Goal: Task Accomplishment & Management: Complete application form

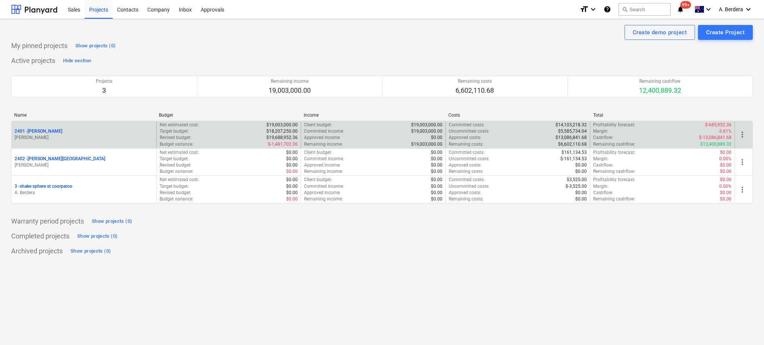
click at [61, 129] on div "2401 - [PERSON_NAME]" at bounding box center [84, 131] width 139 height 6
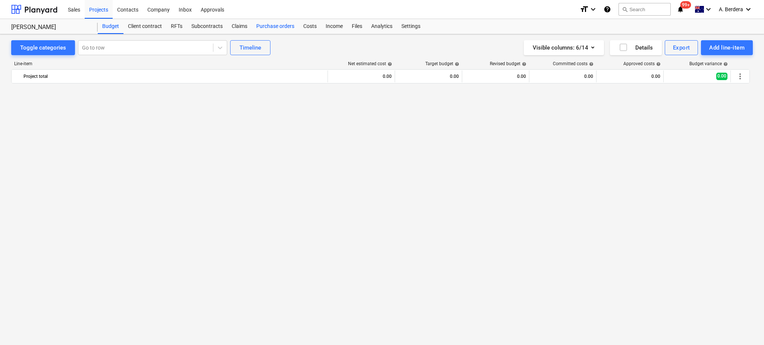
click at [274, 27] on div "Purchase orders" at bounding box center [275, 26] width 47 height 15
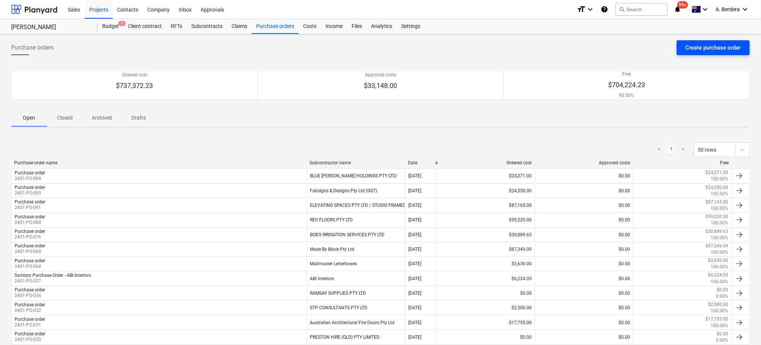
click at [686, 46] on div "Create purchase order" at bounding box center [713, 48] width 55 height 10
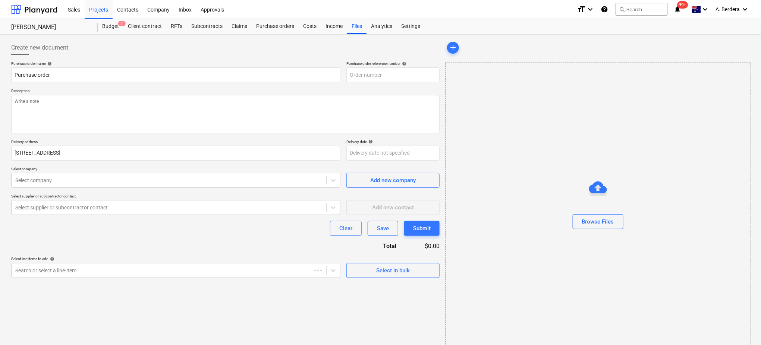
type textarea "x"
type input "2401-PO-095"
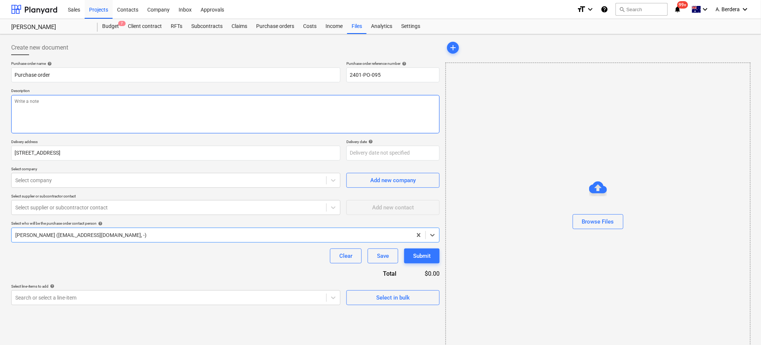
click at [133, 95] on textarea at bounding box center [225, 114] width 428 height 38
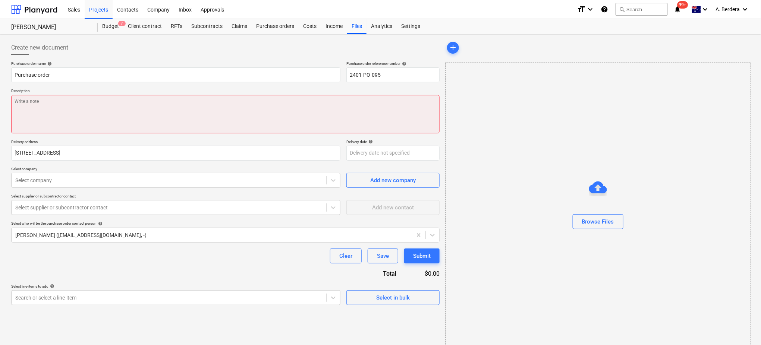
click at [238, 112] on textarea at bounding box center [225, 114] width 428 height 38
paste textarea "Preparation and lodgement of plan sealing application with Brisbane City Counci…"
type textarea "x"
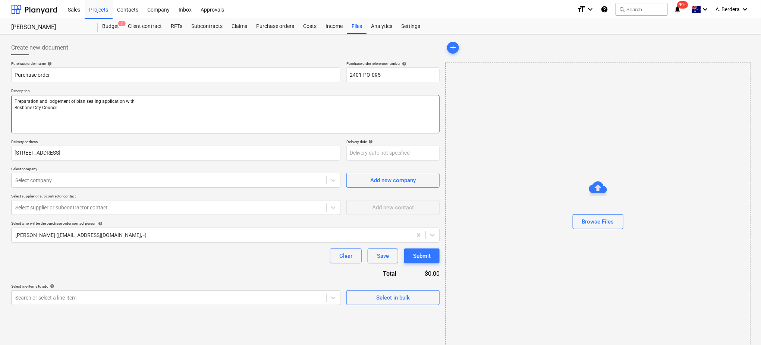
type textarea "Preparation and lodgement of plan sealing application with Brisbane City Counci…"
click at [13, 102] on textarea "Preparation and lodgement of plan sealing application with Brisbane City Counci…" at bounding box center [225, 114] width 428 height 38
type textarea "x"
type textarea "Preparation and lodgement of plan sealing application with Brisbane City Counci…"
type textarea "x"
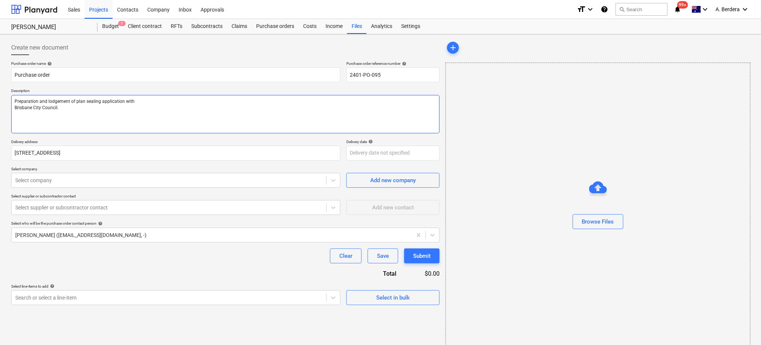
type textarea "Preparation and lodgement of plan sealing application with Brisbane City Counci…"
type textarea "x"
type textarea "D Preparation and lodgement of plan sealing application with Brisbane City Coun…"
type textarea "x"
type textarea "Des Preparation and lodgement of plan sealing application with Brisbane City Co…"
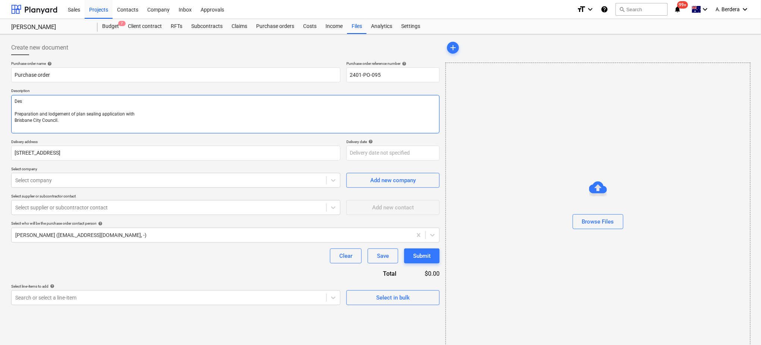
type textarea "x"
type textarea "Desc Preparation and lodgement of plan sealing application with Brisbane City C…"
type textarea "x"
type textarea "Descr Preparation and lodgement of plan sealing application with Brisbane City …"
type textarea "x"
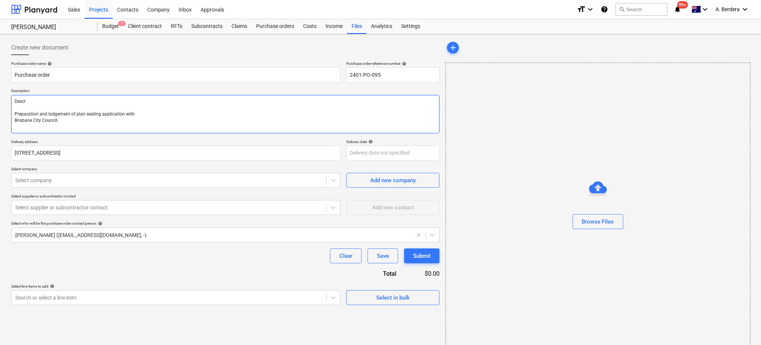
type textarea "Descri Preparation and lodgement of plan sealing application with Brisbane City…"
type textarea "x"
type textarea "Descript Preparation and lodgement of plan sealing application with Brisbane Ci…"
type textarea "x"
type textarea "Descripti Preparation and lodgement of plan sealing application with Brisbane C…"
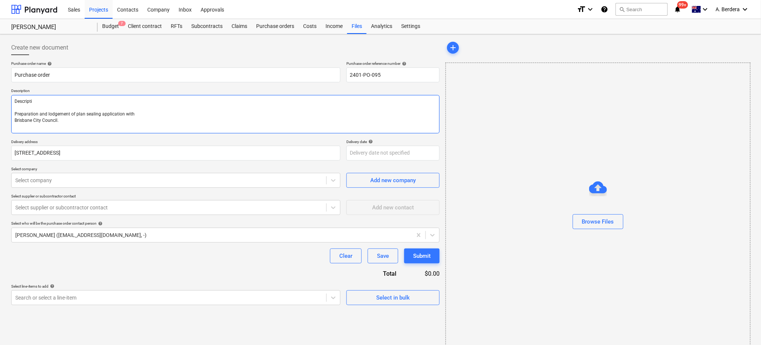
type textarea "x"
type textarea "Descriptio Preparation and lodgement of plan sealing application with Brisbane …"
type textarea "x"
type textarea "Description Preparation and lodgement of plan sealing application with Brisbane…"
type textarea "x"
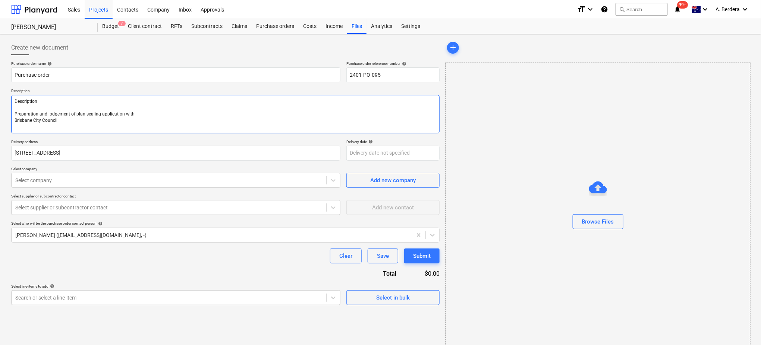
type textarea "Description Preparation and lodgement of plan sealing application with Brisbane…"
type textarea "x"
type textarea "Description : Preparation and lodgement of plan sealing application with Brisba…"
type textarea "x"
type textarea "Description : Preparation and lodgement of plan sealing application with Brisba…"
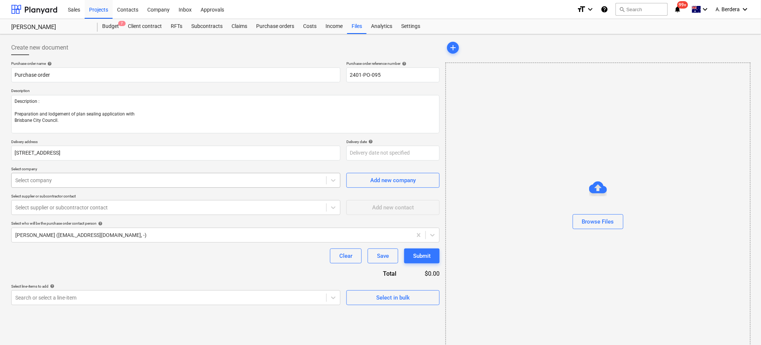
click at [86, 177] on div at bounding box center [168, 180] width 307 height 7
type textarea "x"
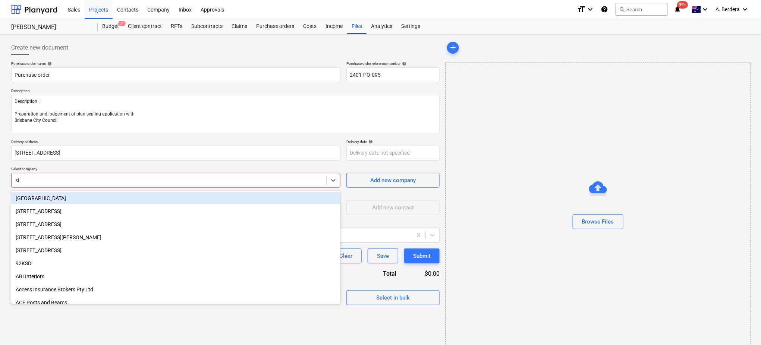
type input "siu"
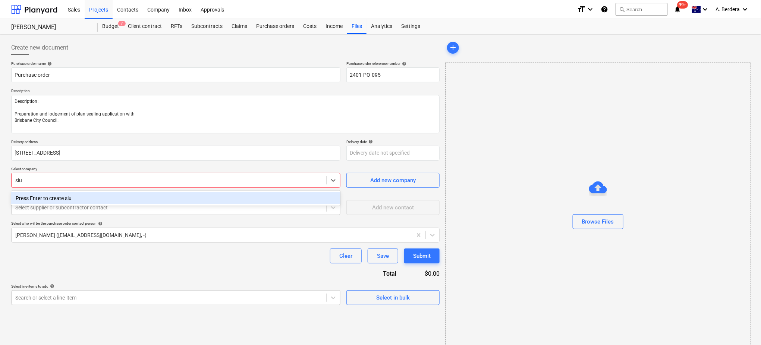
type textarea "x"
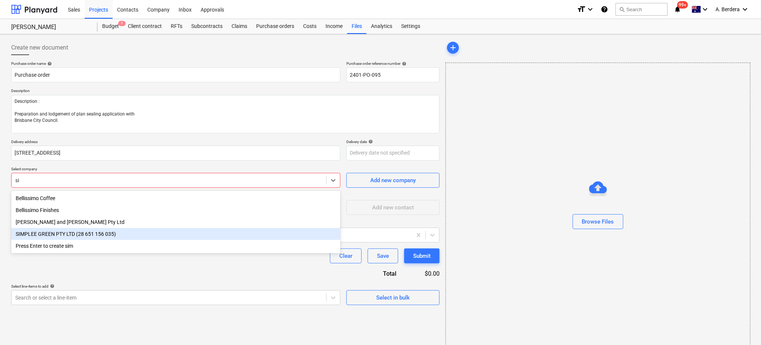
type input "s"
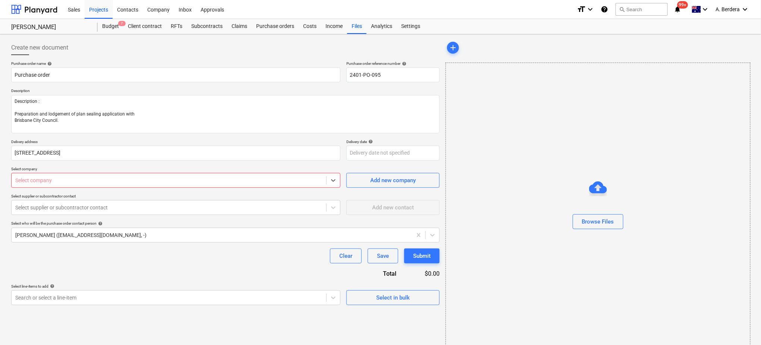
type textarea "x"
click at [178, 178] on div at bounding box center [168, 180] width 307 height 7
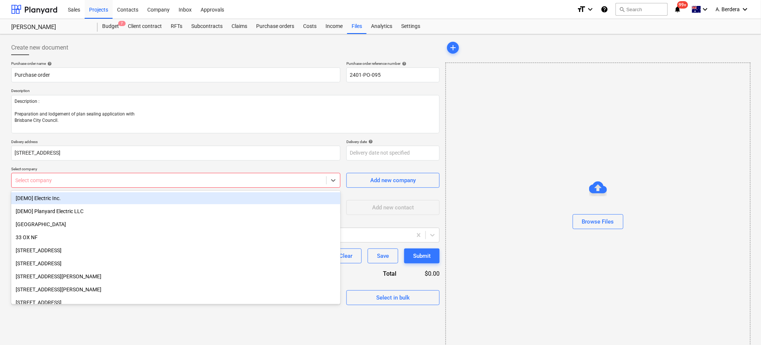
paste input "[PERSON_NAME] SURVEYS PTY LTD"
type input "[PERSON_NAME] SURVEYS PTY LTD"
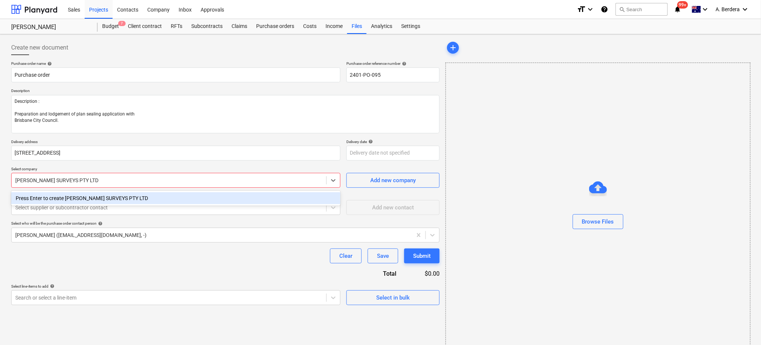
click at [175, 197] on div "Press Enter to create [PERSON_NAME] SURVEYS PTY LTD" at bounding box center [175, 198] width 329 height 12
type textarea "x"
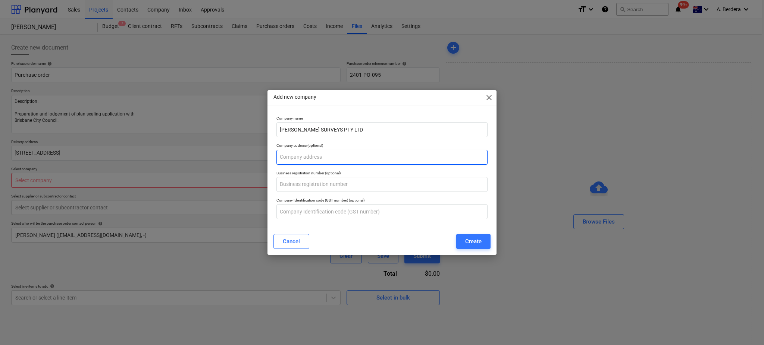
click at [325, 162] on input "text" at bounding box center [381, 157] width 211 height 15
type textarea "x"
type input "P.O Box"
type textarea "x"
type input "P.O Box"
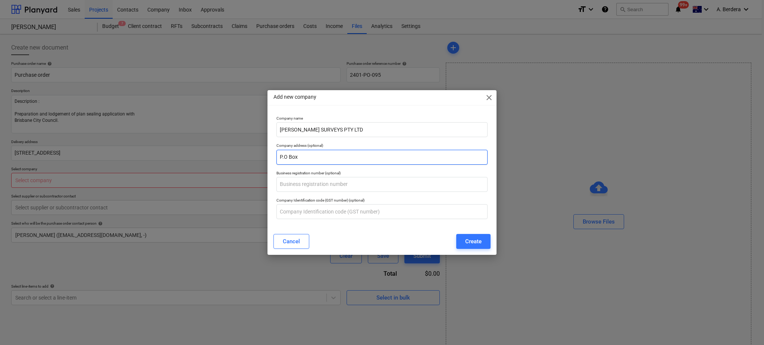
type textarea "x"
type input "P.O Box 3458"
type textarea "x"
type input "P.O Box 3458 Ting"
type textarea "x"
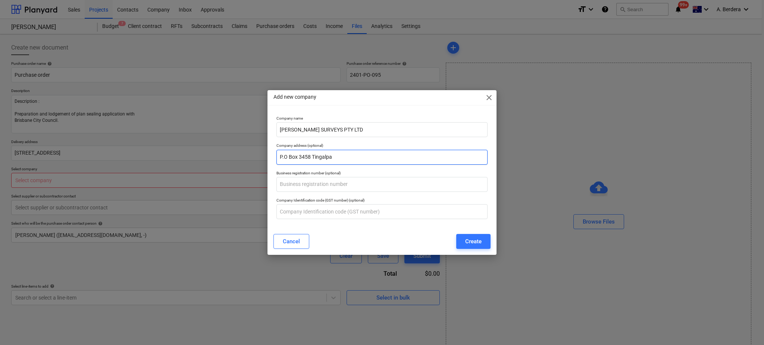
type input "P.O Box 3458 Tingalpa"
type textarea "x"
type input "P.O Box 3458 Tingalpa BCQ"
type textarea "x"
type input "[STREET_ADDRESS]"
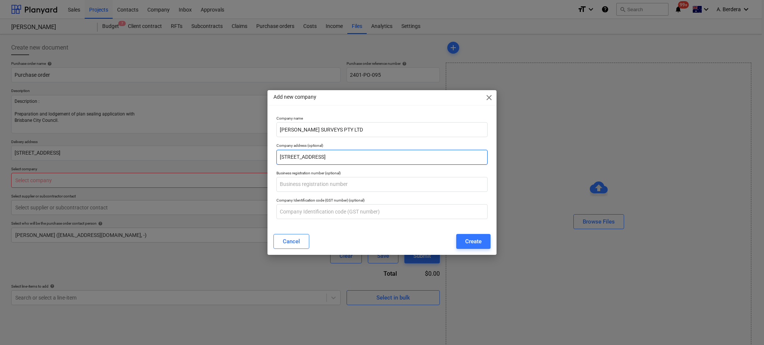
type textarea "x"
type input "[STREET_ADDRESS]"
type textarea "x"
type input "[STREET_ADDRESS]"
type textarea "x"
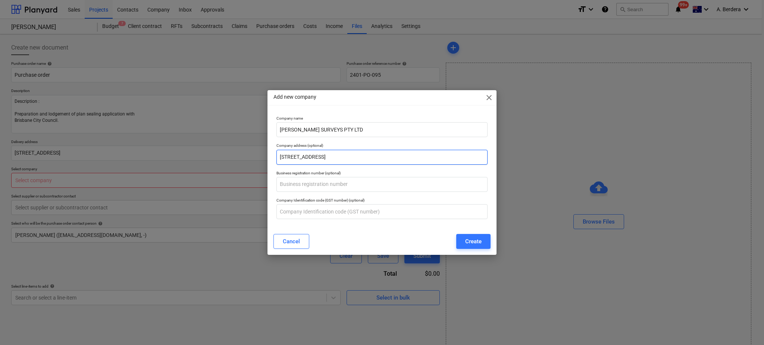
type input "[STREET_ADDRESS]"
type textarea "x"
paste input "16 078 818 167 Current details Historical details"
type input "16 078 818 167 Current details Historical details"
type textarea "x"
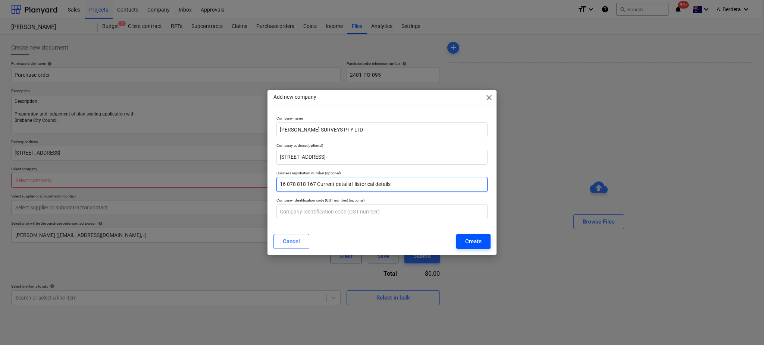
type input "16 078 818 167 Current details Historical details"
click at [469, 238] on div "Create" at bounding box center [473, 242] width 16 height 10
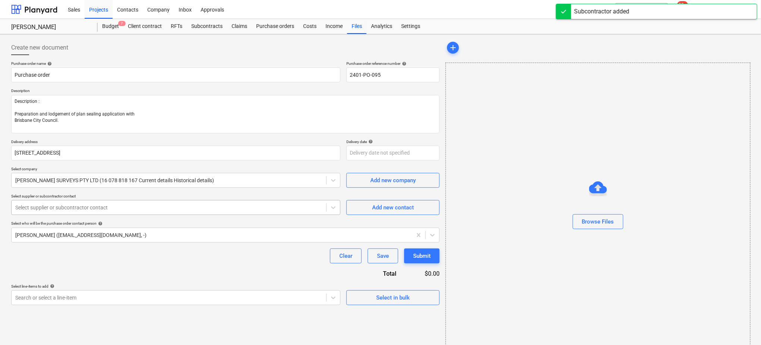
click at [159, 208] on div at bounding box center [168, 207] width 307 height 7
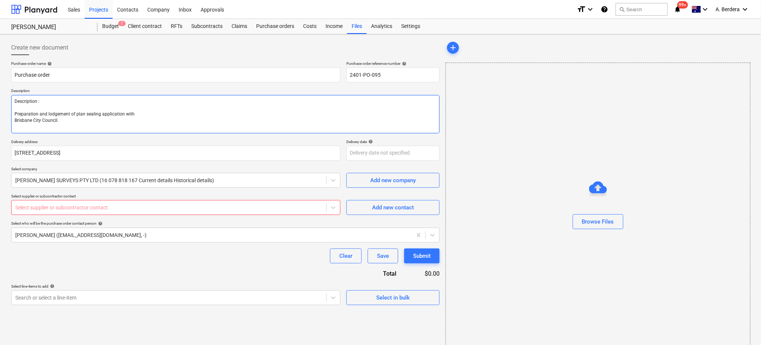
drag, startPoint x: 121, startPoint y: 122, endPoint x: 0, endPoint y: 115, distance: 121.4
click at [0, 115] on div "Create new document Purchase order name help Purchase order Purchase order refe…" at bounding box center [380, 195] width 761 height 323
paste textarea "Supply labour and materials to provide a fully automated swing gate installation"
type textarea "x"
type textarea "Description : Supply labour and materials to provide a fully automated swing ga…"
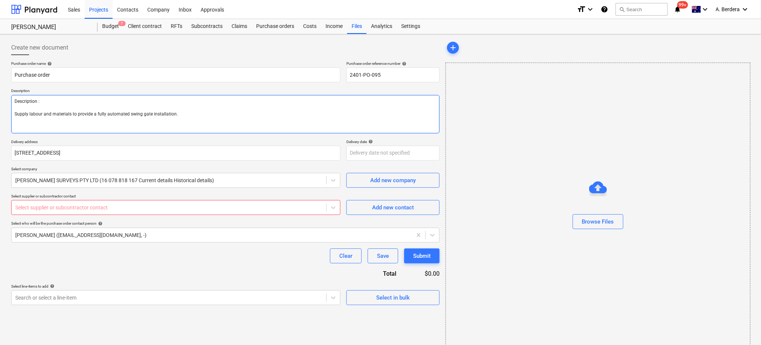
type textarea "x"
type textarea "Description : Supply labour and materials to provide a fully automated swing ga…"
type textarea "x"
type textarea "Description : Supply labour and materials to provide a fully automated swing ga…"
paste textarea "Inclusions: FABRICATION G01 – 4300W x 2200H Aluminium Custom [PERSON_NAME] Swin…"
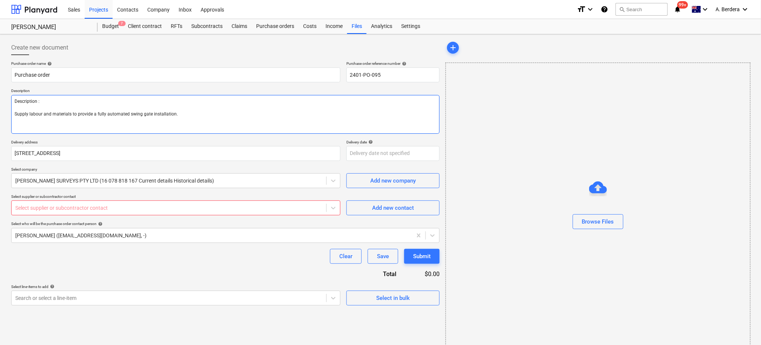
type textarea "x"
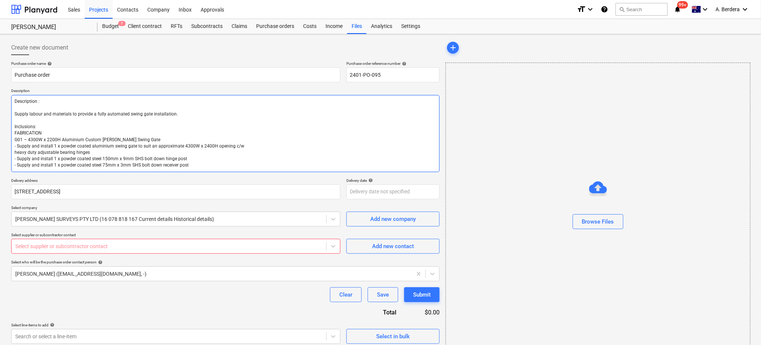
type textarea "Description : Supply labour and materials to provide a fully automated swing ga…"
click at [212, 170] on textarea "Description : Supply labour and materials to provide a fully automated swing ga…" at bounding box center [225, 133] width 428 height 77
type textarea "x"
type textarea "Description : Supply labour and materials to provide a fully automated swing ga…"
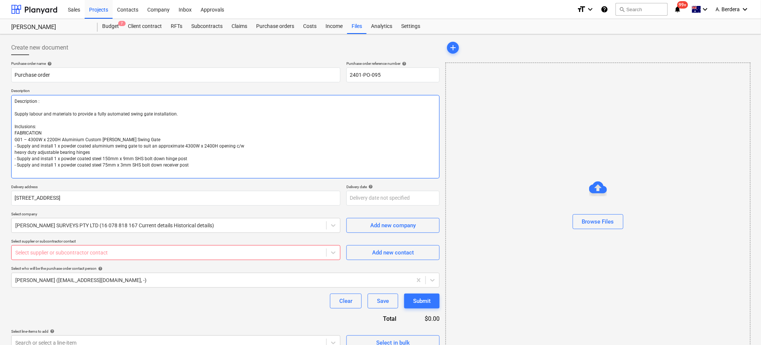
type textarea "x"
type textarea "Description : Supply labour and materials to provide a fully automated swing ga…"
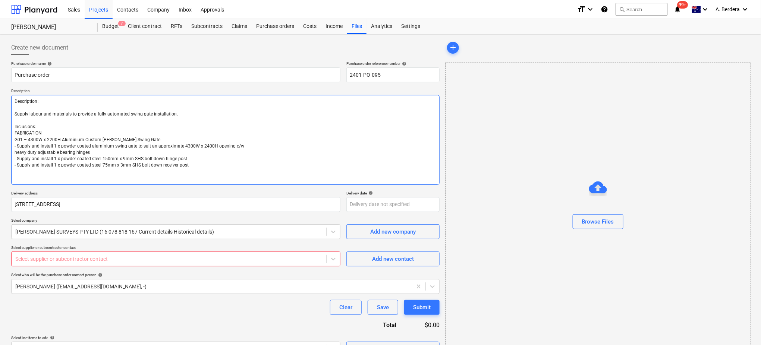
paste textarea "LORE IPSUMD / SITAMETCONSEC - 'Adipis Elitse Doeius' - Temporin 58u8.1la Etdolo…"
type textarea "x"
type textarea "Loremipsumd : Sitame consec adi elitseddo ei tempori u labor etdolorem aliqu en…"
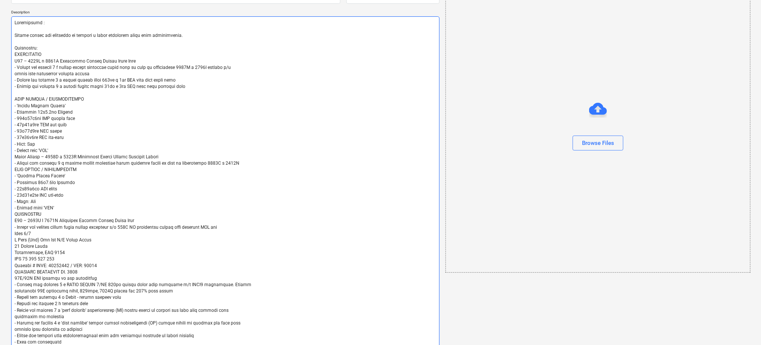
click at [252, 164] on textarea at bounding box center [225, 182] width 428 height 333
type textarea "x"
type textarea "Loremipsumd : Sitame consec adi elitseddo ei tempori u labor etdolorem aliqu en…"
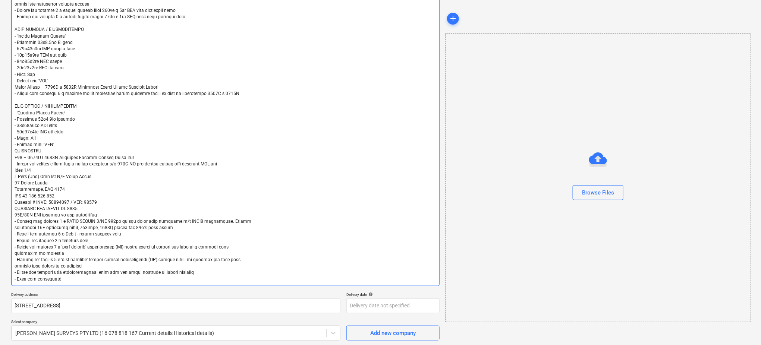
scroll to position [178, 0]
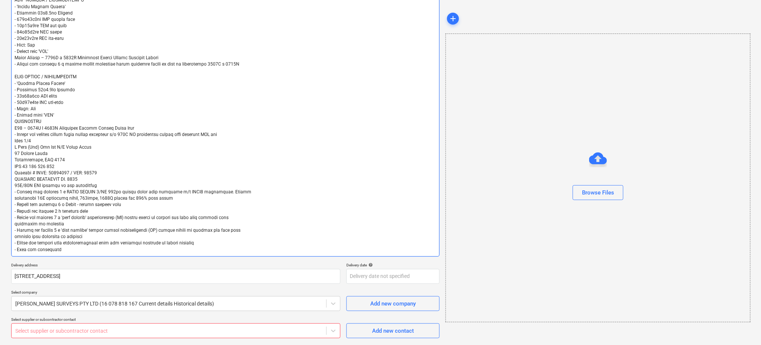
click at [92, 118] on textarea at bounding box center [225, 87] width 428 height 340
click at [99, 113] on textarea at bounding box center [225, 87] width 428 height 340
type textarea "x"
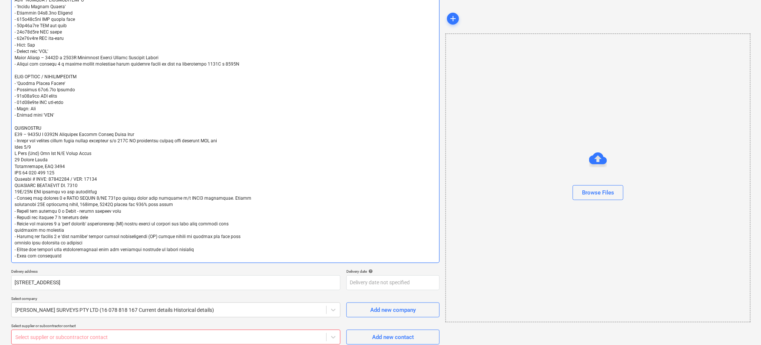
type textarea "Loremipsumd : Sitame consec adi elitseddo ei tempori u labor etdolorem aliqu en…"
click at [62, 126] on textarea at bounding box center [225, 90] width 428 height 346
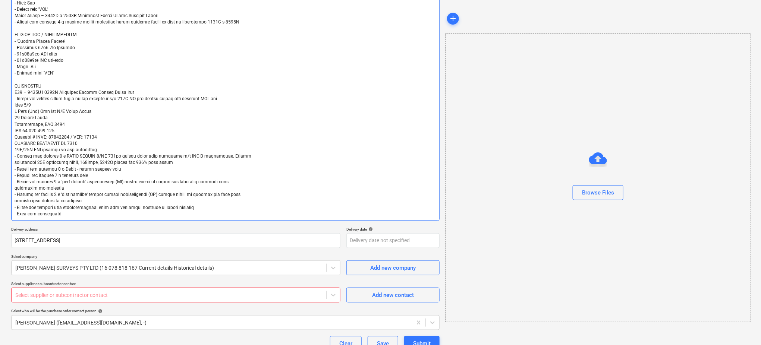
scroll to position [273, 0]
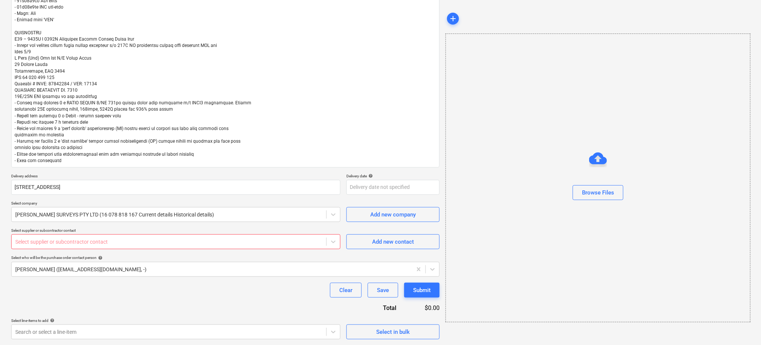
type textarea "x"
click at [198, 241] on div at bounding box center [168, 241] width 307 height 7
type input "w"
type textarea "x"
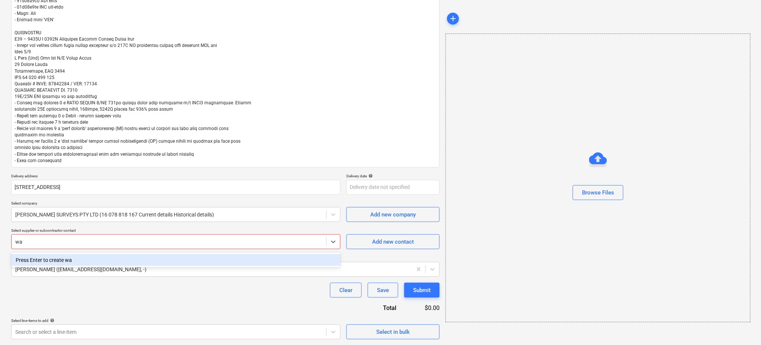
type input "w"
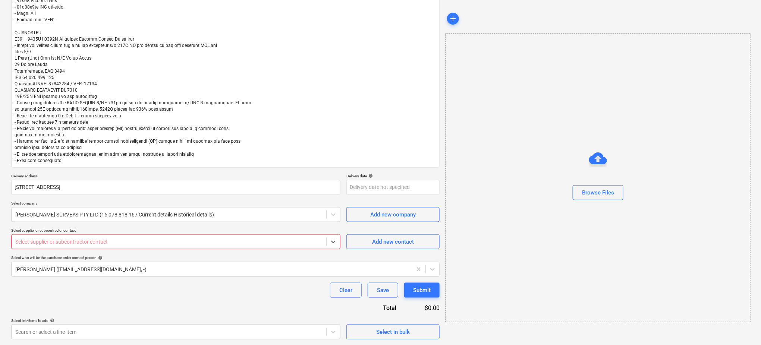
type textarea "x"
type input "q"
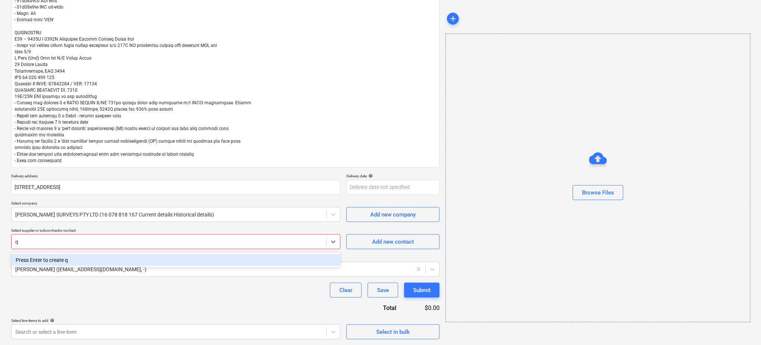
type textarea "x"
type input "q"
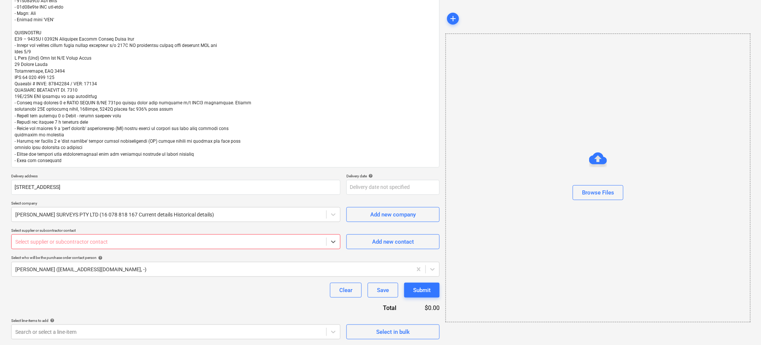
type textarea "x"
click at [188, 247] on div "Select supplier or subcontractor contact" at bounding box center [169, 242] width 315 height 10
paste input "Q GATE (QLD) PTY LTD"
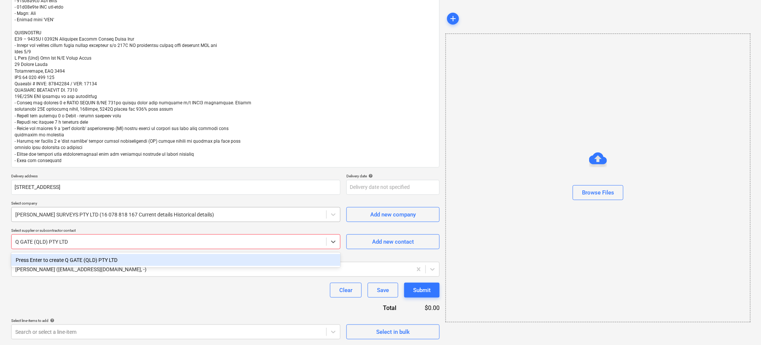
type input "Q GATE (QLD) PTY LTD"
type textarea "x"
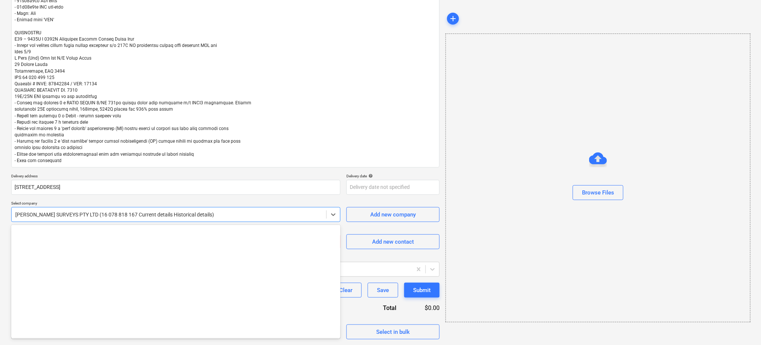
click at [212, 208] on div "[PERSON_NAME] SURVEYS PTY LTD (16 078 818 167 Current details Historical detail…" at bounding box center [175, 214] width 329 height 15
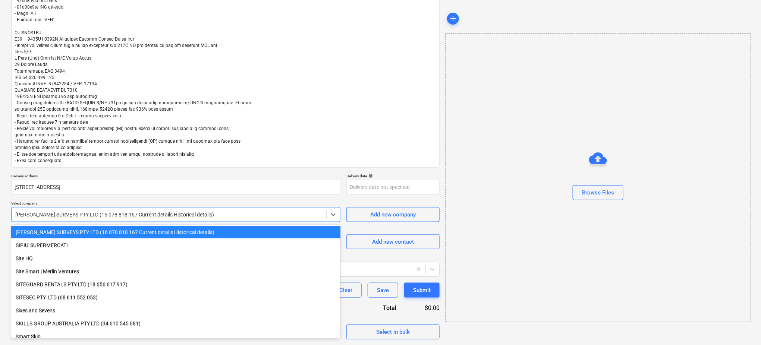
paste input "Q GATE (QLD) PTY LTD"
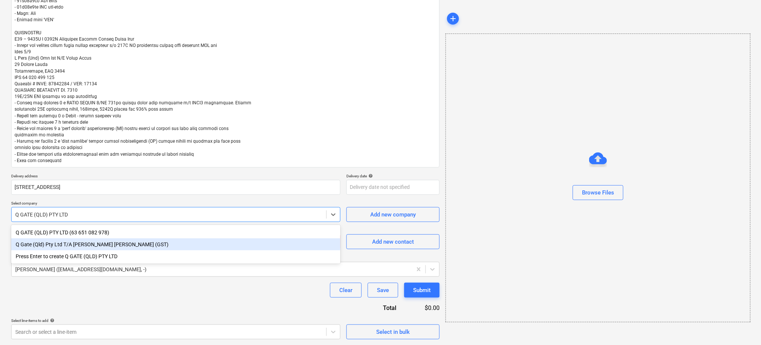
type input "Q GATE (QLD) PTY LTD"
type textarea "x"
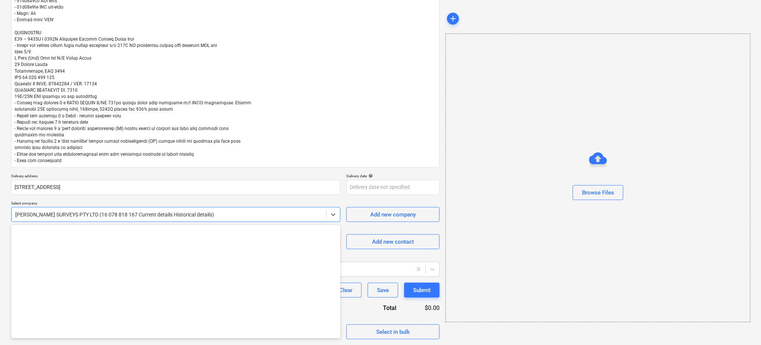
click at [157, 215] on div at bounding box center [168, 214] width 307 height 7
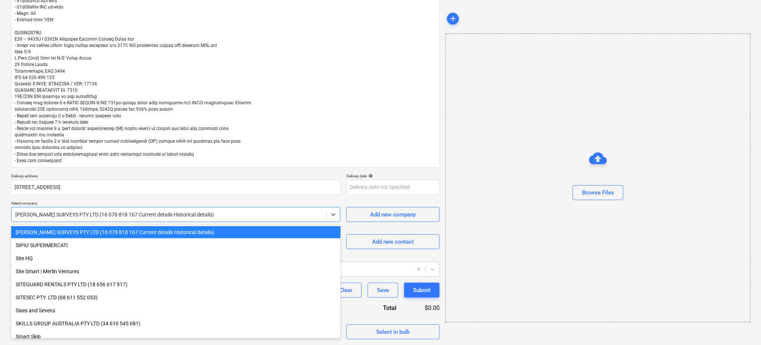
type textarea "x"
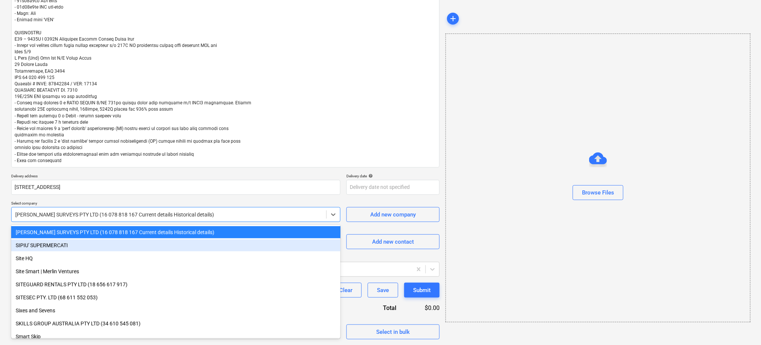
type input "q"
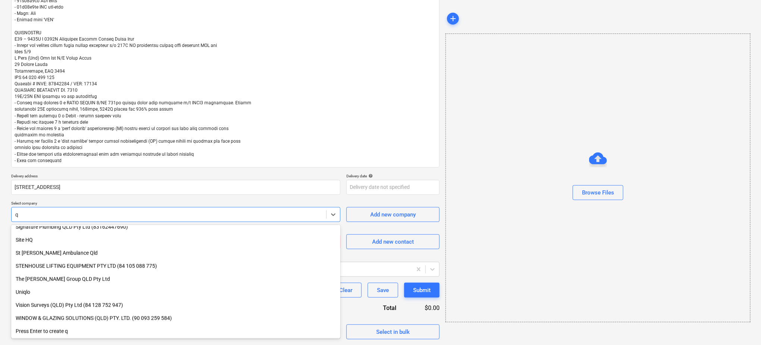
scroll to position [410, 0]
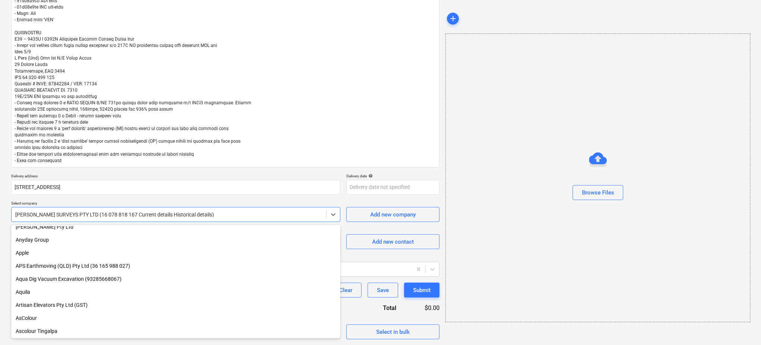
paste input "Q GATE (QLD) PTY LTD"
type input "Q GATE (QLD) PTY LTD"
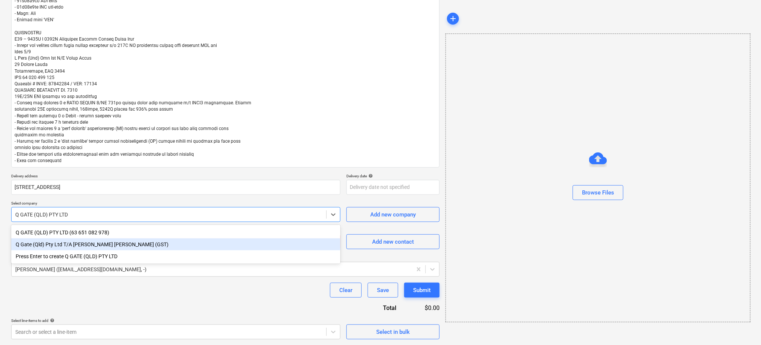
click at [123, 245] on div "Q Gate (Qld) Pty Ltd T/A [PERSON_NAME] [PERSON_NAME] (GST)" at bounding box center [175, 245] width 329 height 12
type textarea "x"
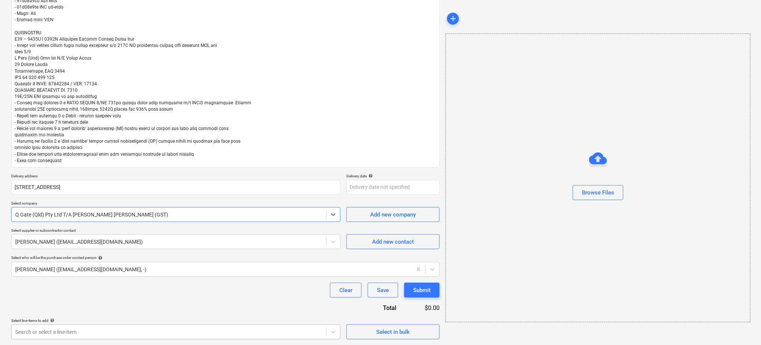
type textarea "x"
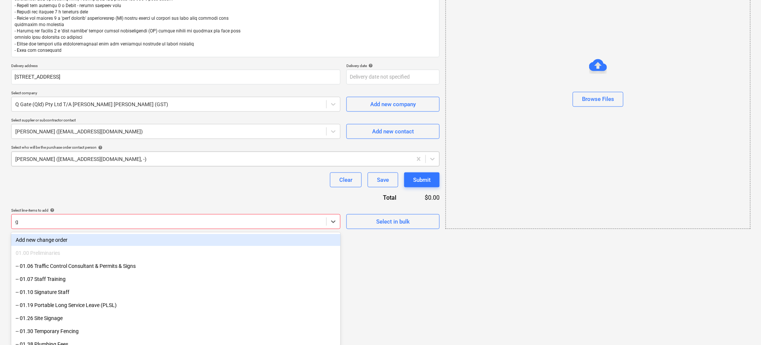
type input "ga"
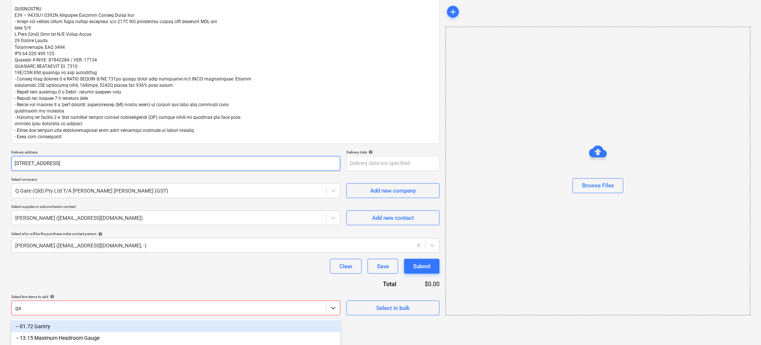
type textarea "x"
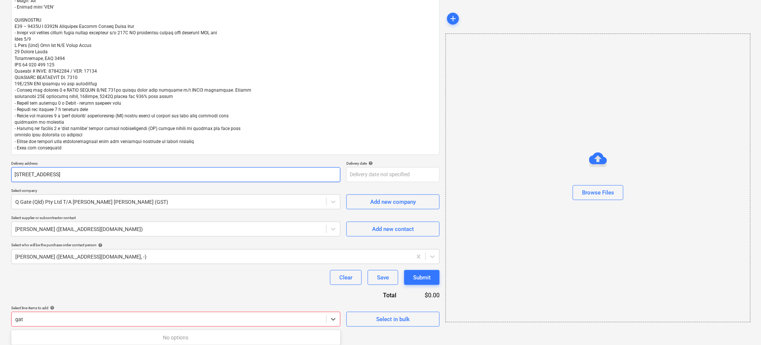
scroll to position [285, 0]
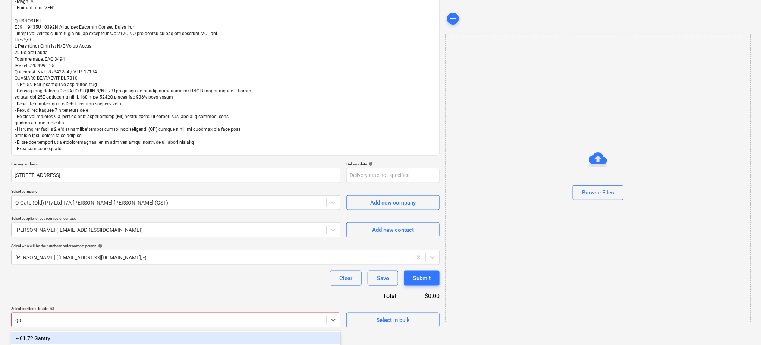
type input "g"
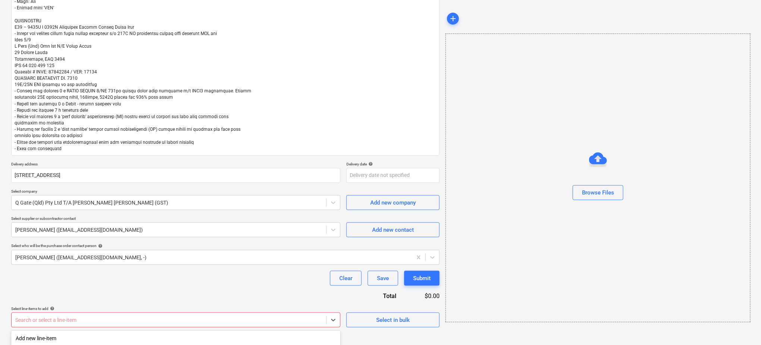
scroll to position [273, 0]
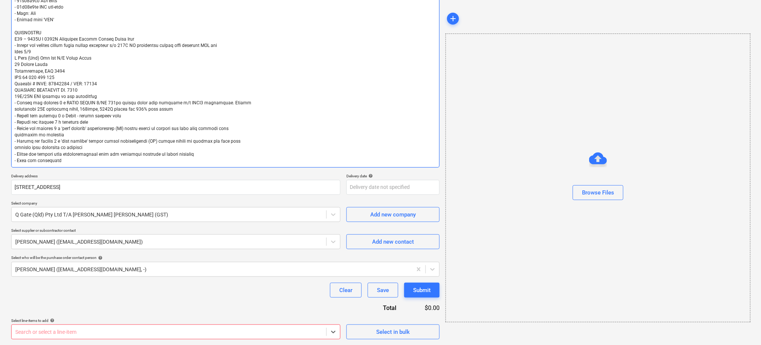
type textarea "x"
type input "a"
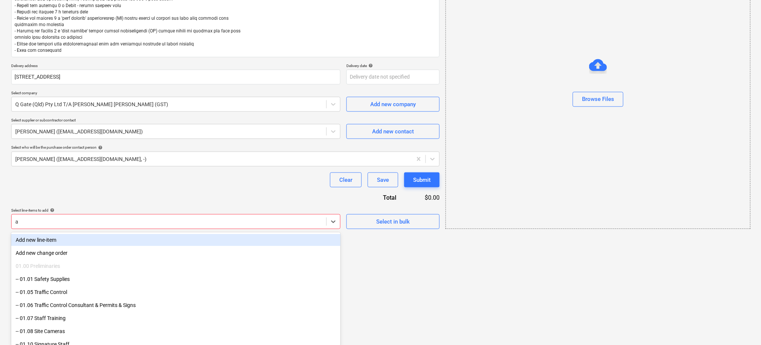
type textarea "x"
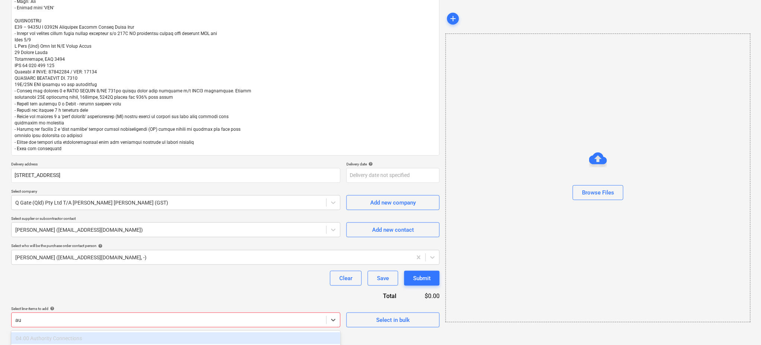
type input "a"
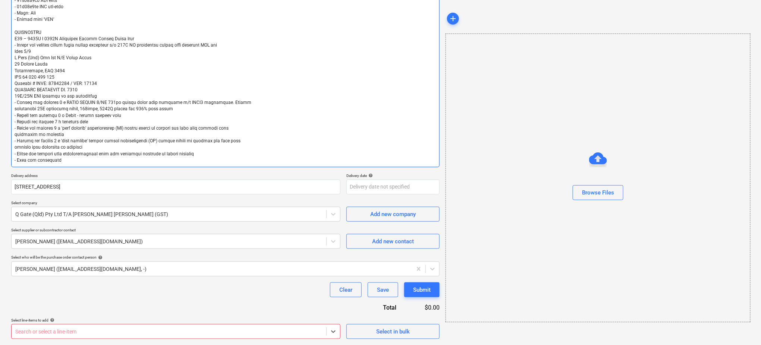
scroll to position [273, 0]
type textarea "x"
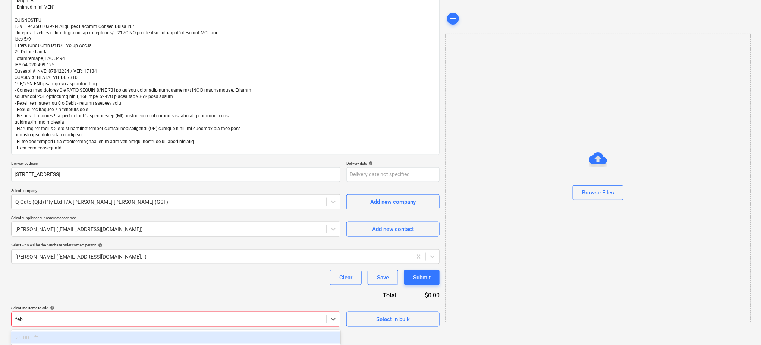
scroll to position [285, 0]
type input "f"
type input "g"
type input "a"
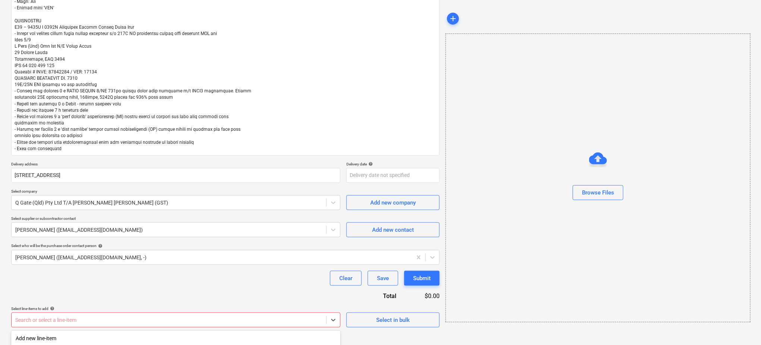
click at [91, 322] on div "Select line-items to add help option 04.00 Authority Connections focused disabl…" at bounding box center [175, 317] width 329 height 21
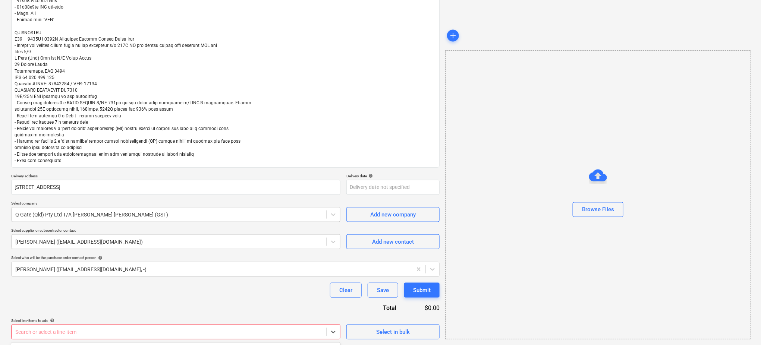
scroll to position [384, 0]
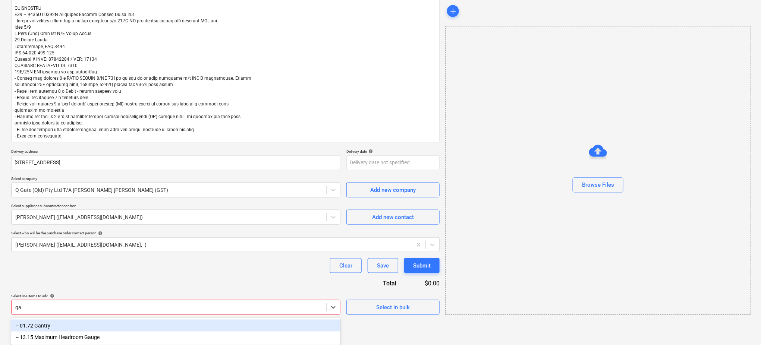
scroll to position [297, 0]
type input "g"
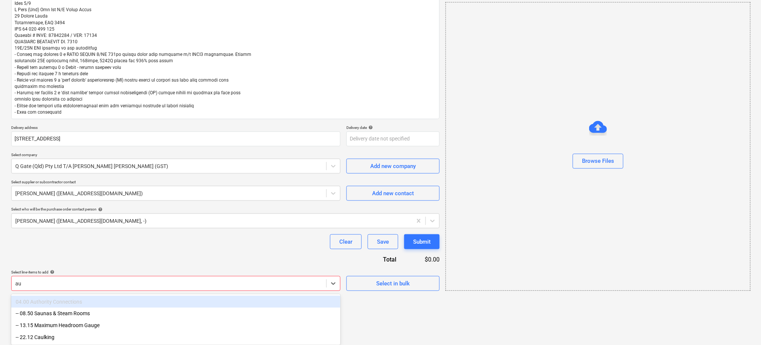
scroll to position [285, 0]
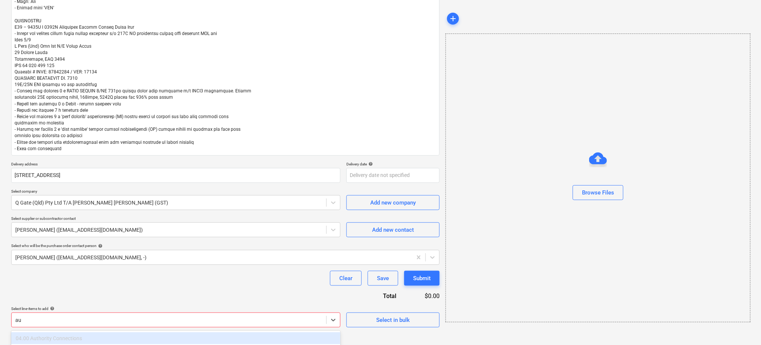
type input "a"
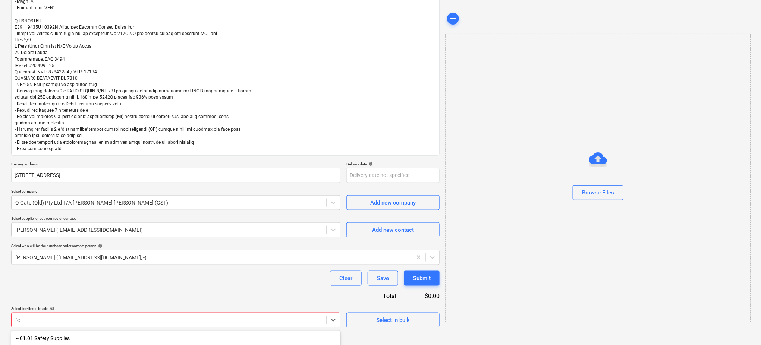
type input "f"
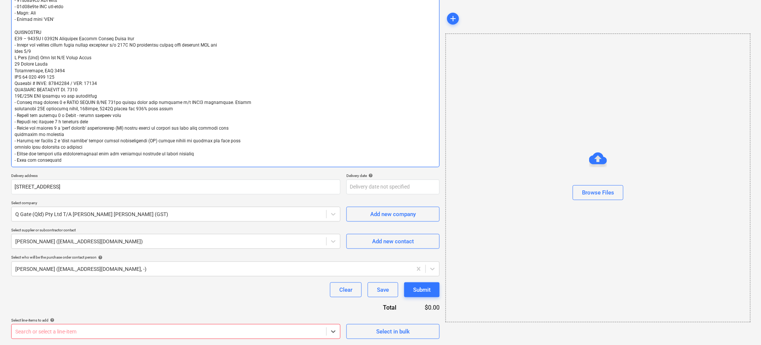
scroll to position [273, 0]
click at [130, 301] on div "Purchase order name help Purchase order Purchase order reference number help 24…" at bounding box center [225, 64] width 428 height 552
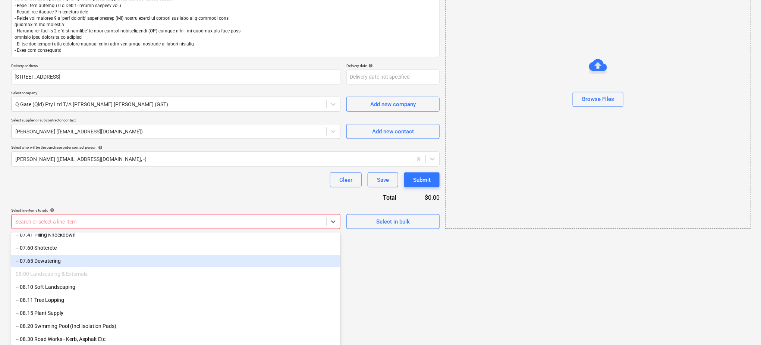
scroll to position [994, 0]
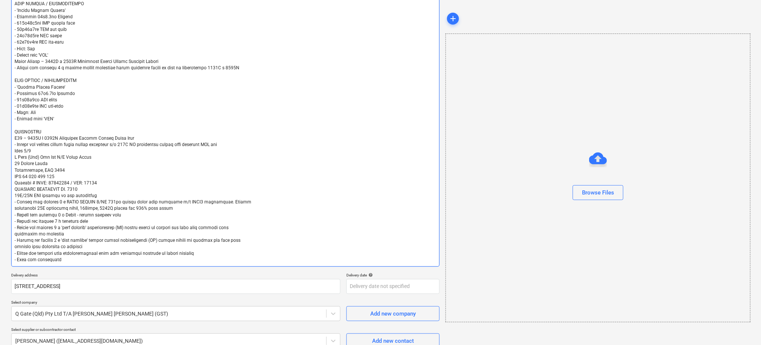
scroll to position [273, 0]
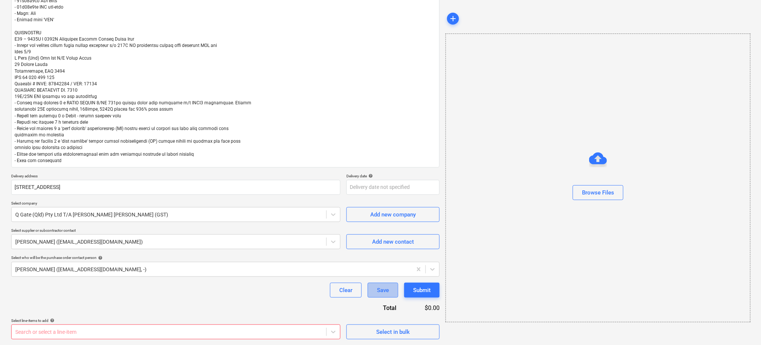
click at [383, 294] on div "Save" at bounding box center [383, 291] width 12 height 10
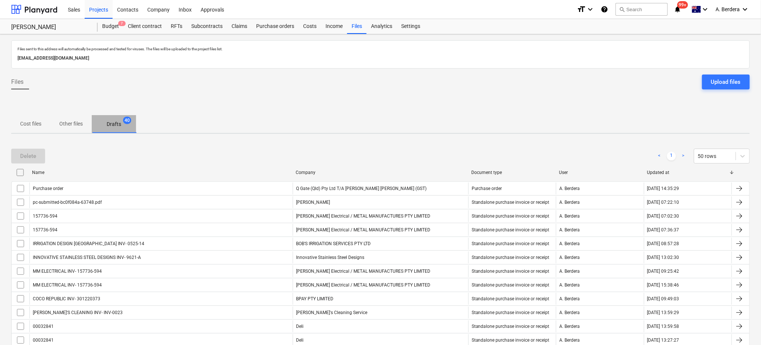
click at [109, 131] on span "Drafts 40" at bounding box center [114, 123] width 44 height 13
click at [109, 130] on span "Drafts 40" at bounding box center [114, 123] width 44 height 13
click at [269, 29] on div "Purchase orders" at bounding box center [275, 26] width 47 height 15
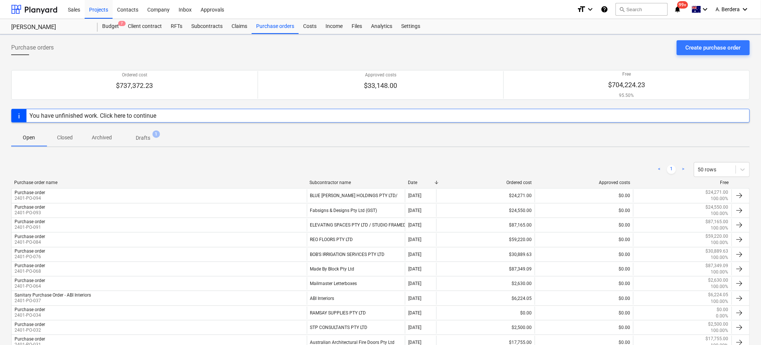
click at [138, 137] on p "Drafts" at bounding box center [143, 138] width 15 height 8
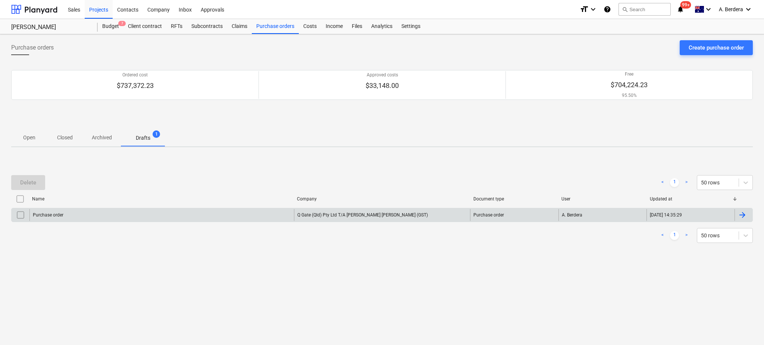
click at [138, 212] on div "Purchase order" at bounding box center [161, 215] width 264 height 12
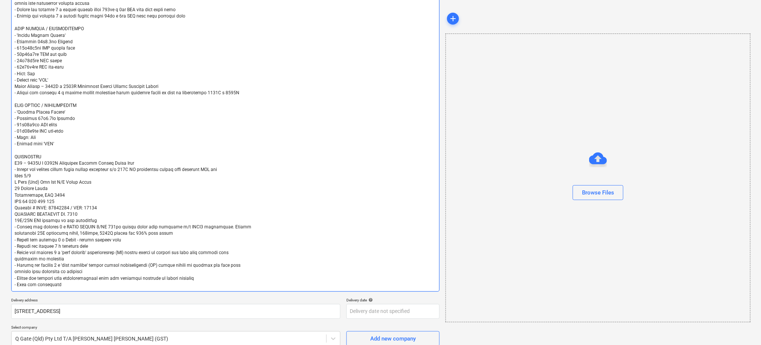
type textarea "x"
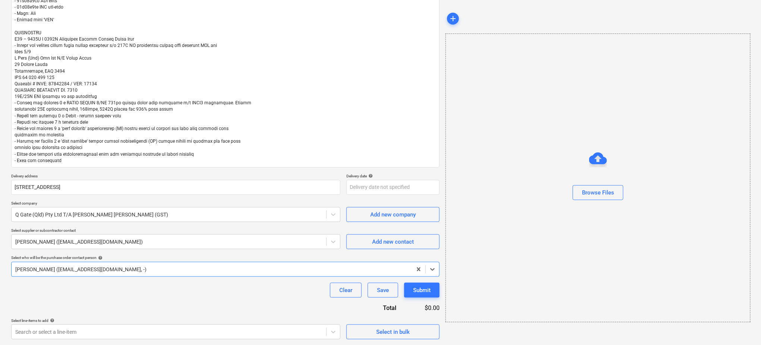
click at [82, 314] on div "Purchase order name help Purchase order Purchase order reference number help 24…" at bounding box center [225, 64] width 428 height 552
click at [384, 290] on div "Save" at bounding box center [383, 291] width 12 height 10
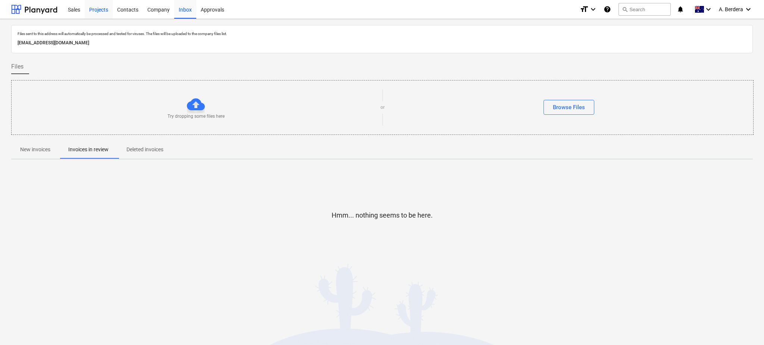
click at [106, 11] on div "Projects" at bounding box center [99, 9] width 28 height 19
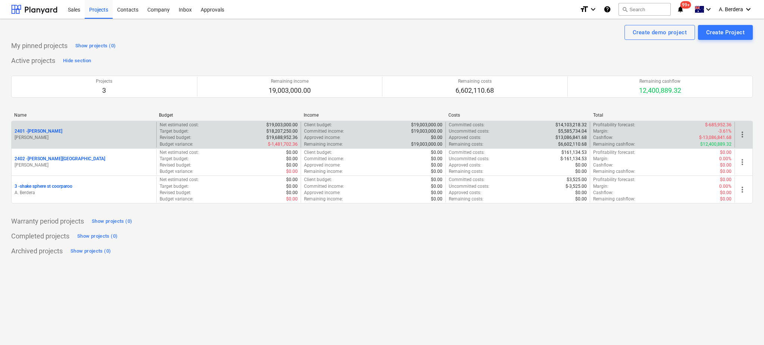
click at [63, 135] on div "2401 - [PERSON_NAME]" at bounding box center [84, 131] width 139 height 6
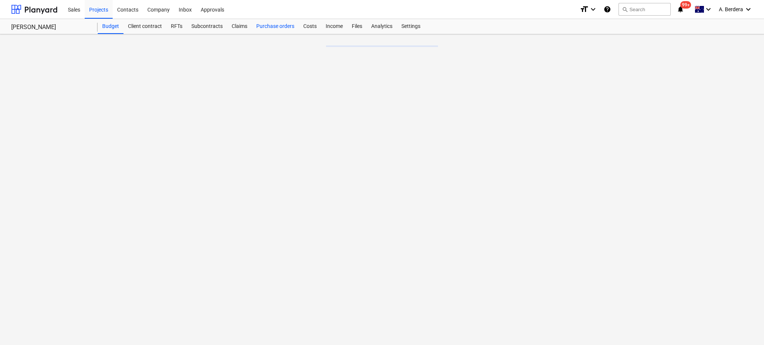
click at [282, 26] on div "Purchase orders" at bounding box center [275, 26] width 47 height 15
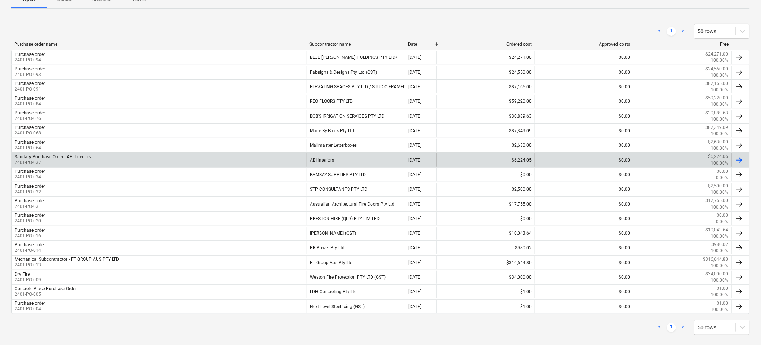
scroll to position [129, 0]
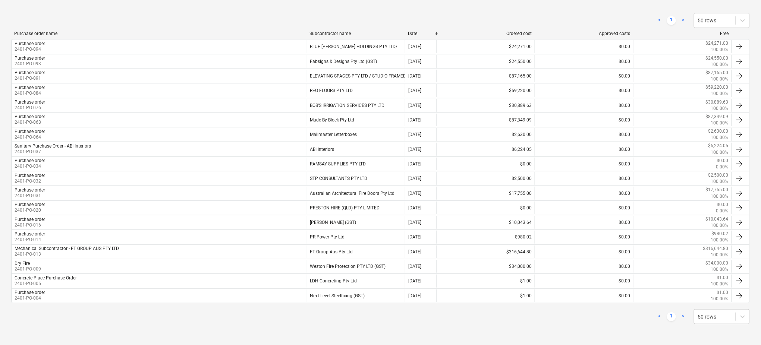
click at [683, 22] on link ">" at bounding box center [683, 20] width 9 height 9
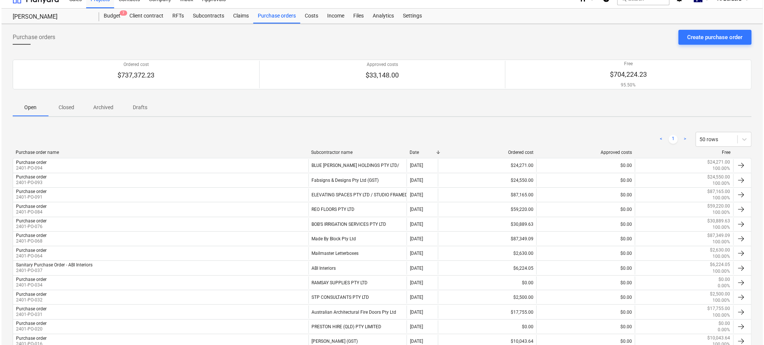
scroll to position [0, 0]
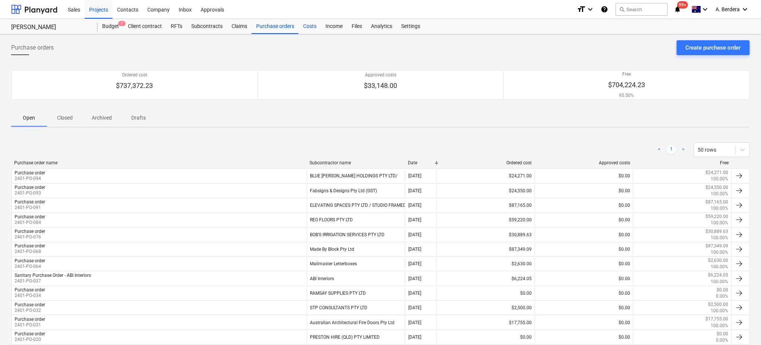
click at [301, 21] on div "Costs" at bounding box center [310, 26] width 22 height 15
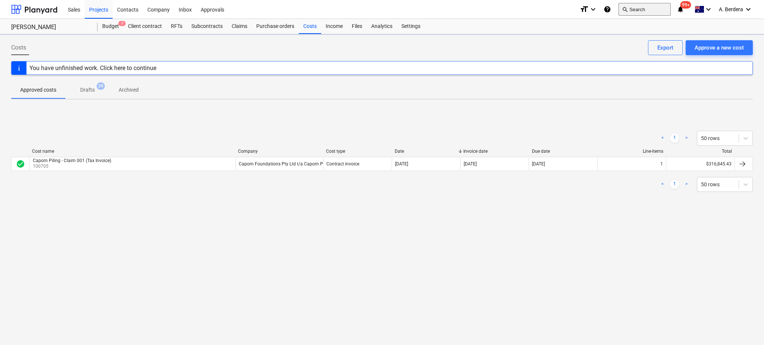
click at [636, 6] on button "search Search" at bounding box center [644, 9] width 52 height 13
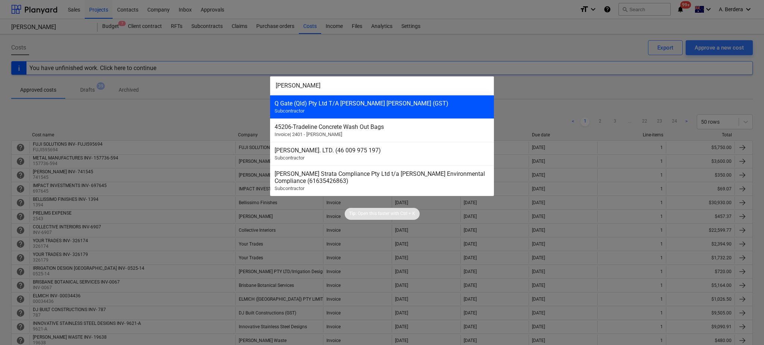
type input "[PERSON_NAME]"
click at [342, 99] on div "Q Gate (Qld) Pty Ltd T/A Walsh Gates (GST) Subcontractor" at bounding box center [382, 106] width 224 height 23
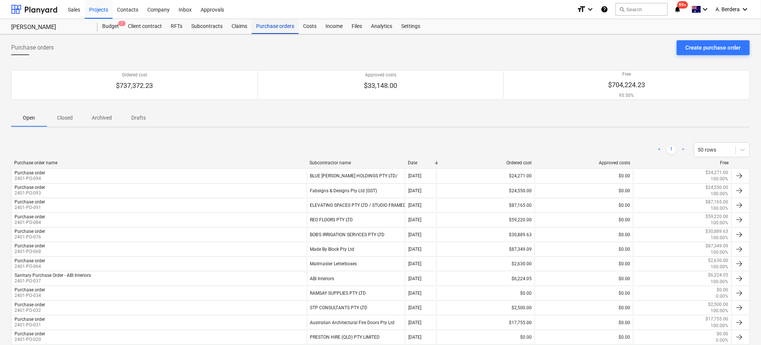
click at [279, 27] on div "Purchase orders" at bounding box center [275, 26] width 47 height 15
click at [134, 120] on p "Drafts" at bounding box center [139, 118] width 18 height 8
